Goal: Browse casually: Explore the website without a specific task or goal

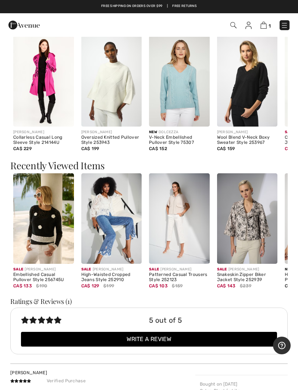
scroll to position [739, 0]
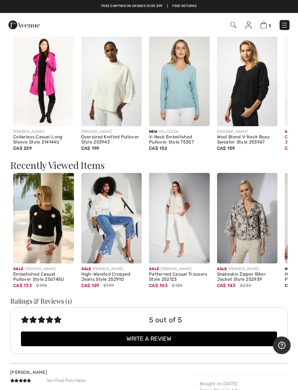
click at [244, 223] on img at bounding box center [247, 218] width 61 height 91
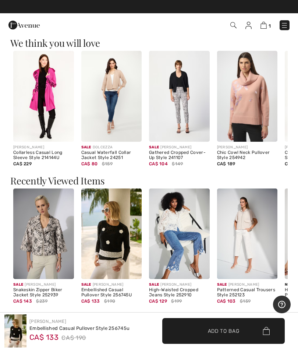
scroll to position [724, 0]
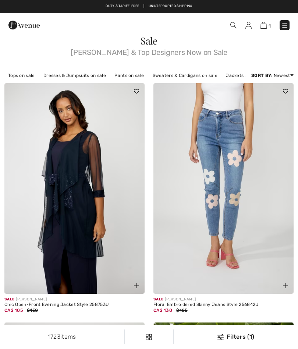
checkbox input "true"
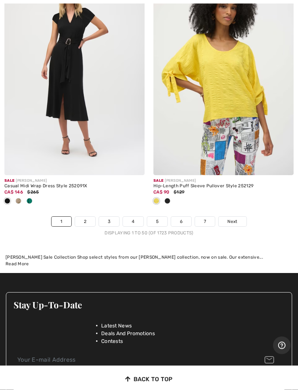
scroll to position [6300, 0]
